Goal: Navigation & Orientation: Find specific page/section

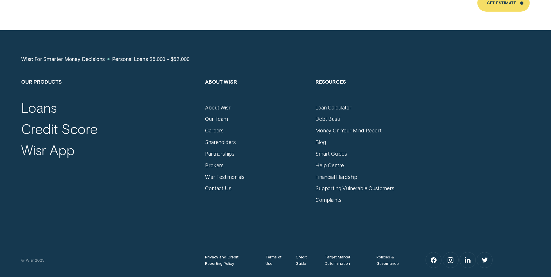
scroll to position [3953, 0]
click at [214, 162] on div "Brokers" at bounding box center [214, 165] width 19 height 6
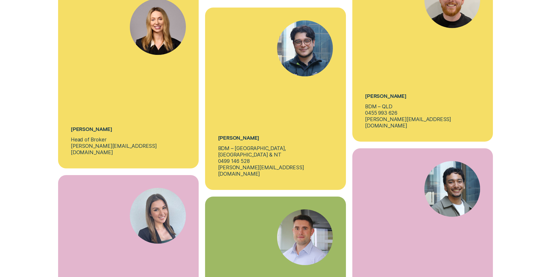
scroll to position [2093, 0]
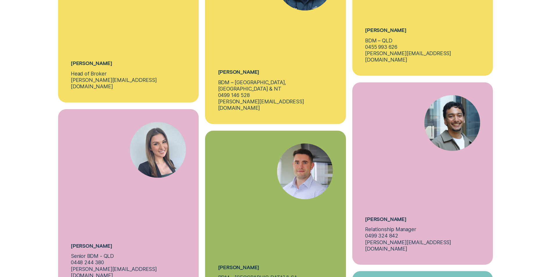
click at [157, 126] on img at bounding box center [158, 150] width 56 height 56
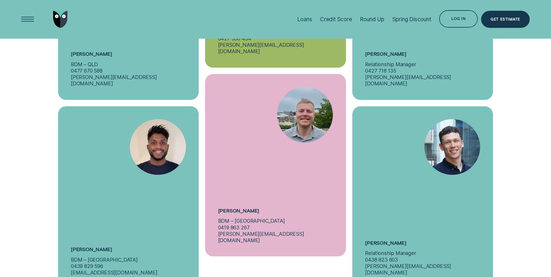
scroll to position [2471, 0]
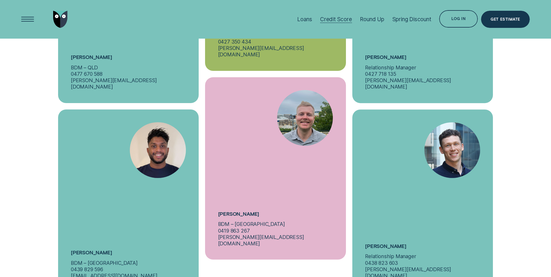
click at [327, 16] on div "Credit Score" at bounding box center [336, 19] width 32 height 7
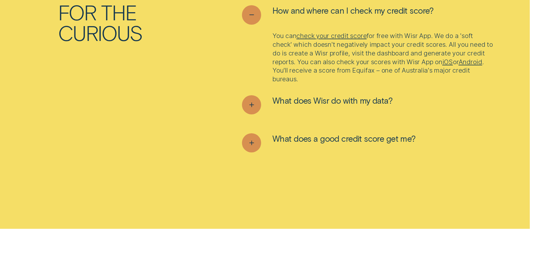
scroll to position [2384, 0]
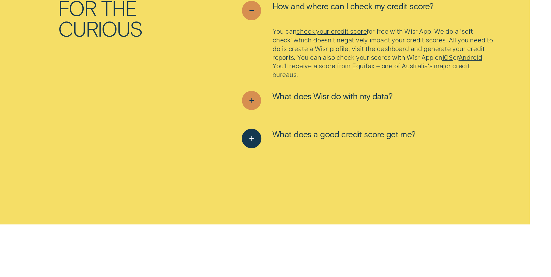
click at [249, 141] on icon "See more" at bounding box center [252, 138] width 10 height 9
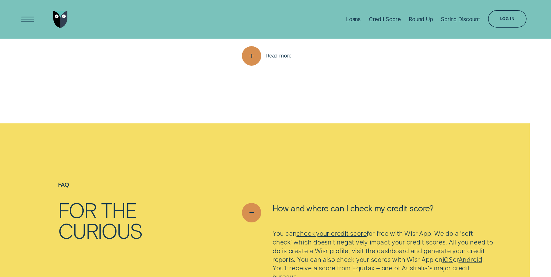
scroll to position [2122, 0]
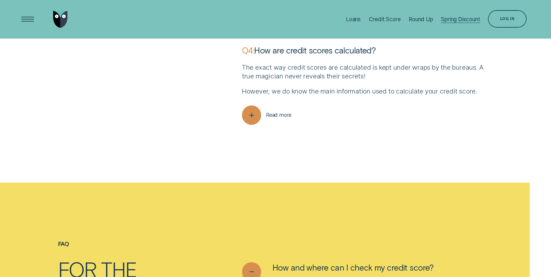
click at [469, 14] on div "Spring Discount" at bounding box center [460, 19] width 39 height 39
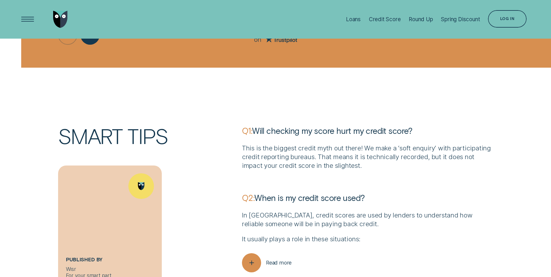
scroll to position [1657, 0]
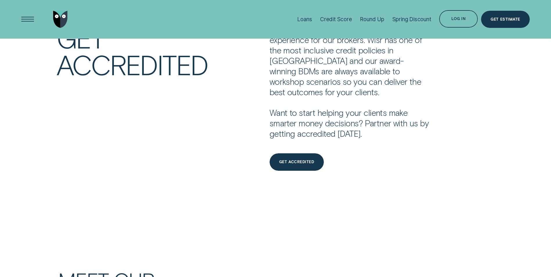
scroll to position [1512, 0]
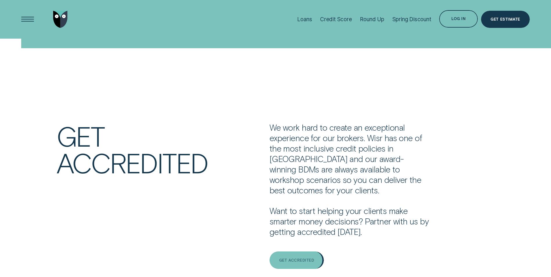
click at [297, 259] on div "Get Accredited" at bounding box center [296, 260] width 35 height 3
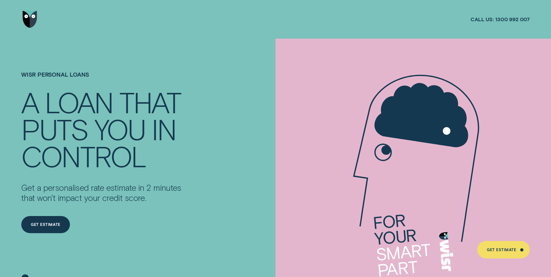
click at [440, 17] on div at bounding box center [275, 19] width 509 height 39
click at [31, 22] on img "Go to home page" at bounding box center [30, 19] width 15 height 17
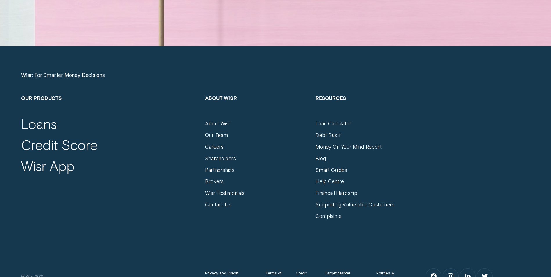
scroll to position [2442, 0]
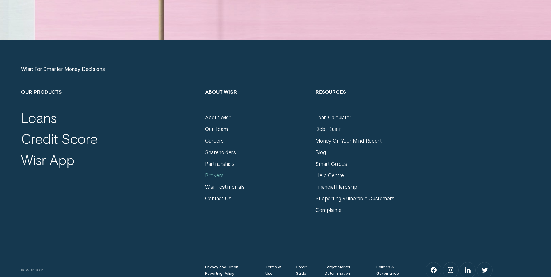
click at [221, 175] on div "Brokers" at bounding box center [214, 175] width 19 height 6
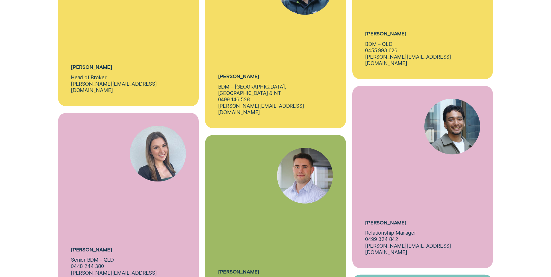
scroll to position [2093, 0]
